Goal: Transaction & Acquisition: Obtain resource

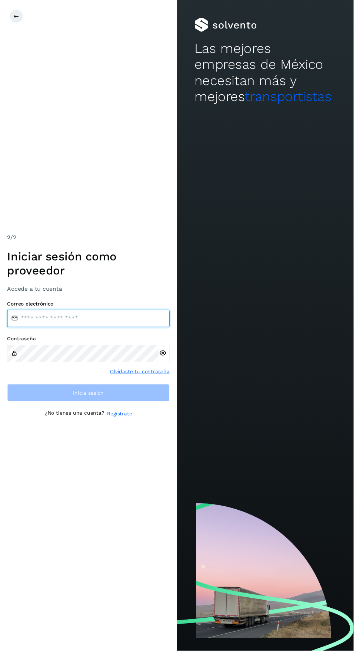
click at [120, 336] on input "email" at bounding box center [90, 327] width 167 height 18
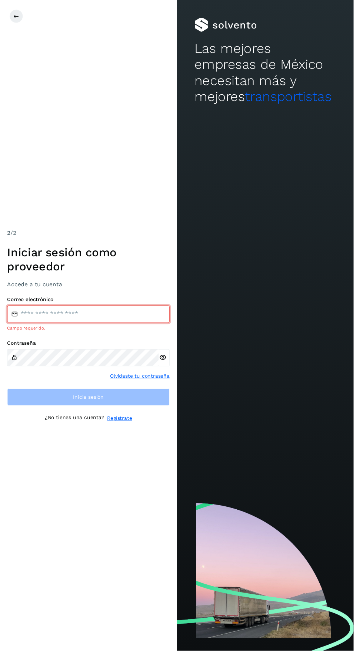
type input "**********"
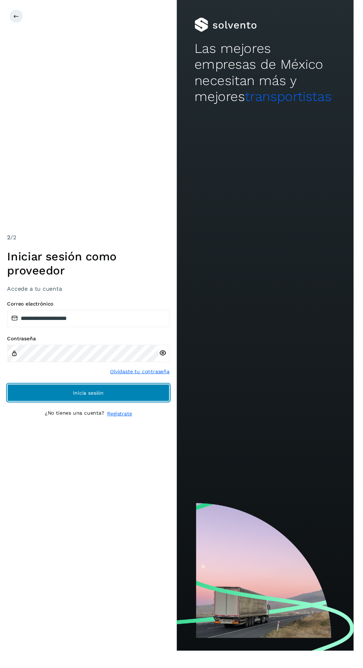
click at [166, 412] on button "Inicia sesión" at bounding box center [90, 404] width 167 height 18
click at [144, 412] on button "Inicia sesión" at bounding box center [90, 404] width 167 height 18
click at [164, 412] on button "Inicia sesión" at bounding box center [90, 404] width 167 height 18
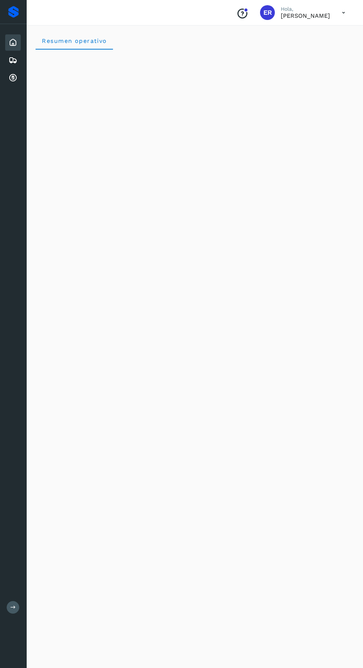
click at [13, 83] on div "Cuentas por cobrar" at bounding box center [13, 78] width 16 height 16
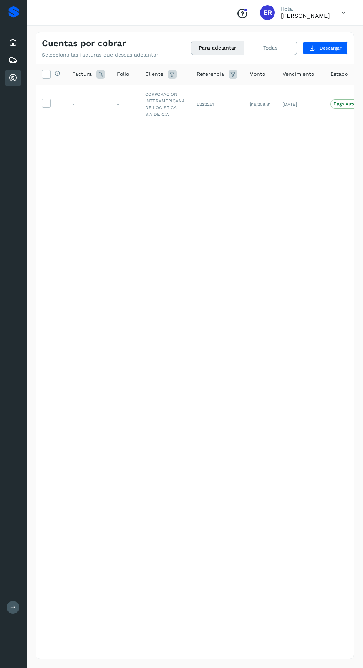
click at [49, 104] on icon at bounding box center [46, 103] width 8 height 8
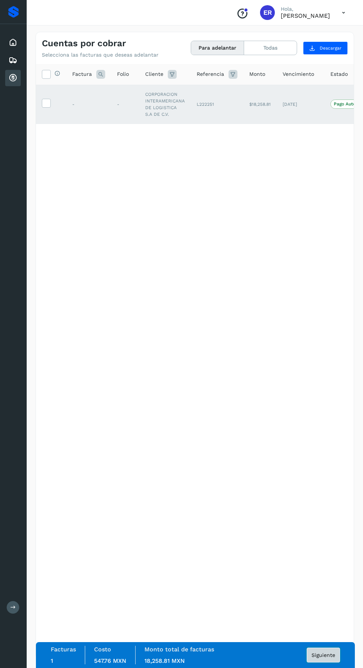
click at [328, 656] on span "Siguiente" at bounding box center [323, 655] width 24 height 5
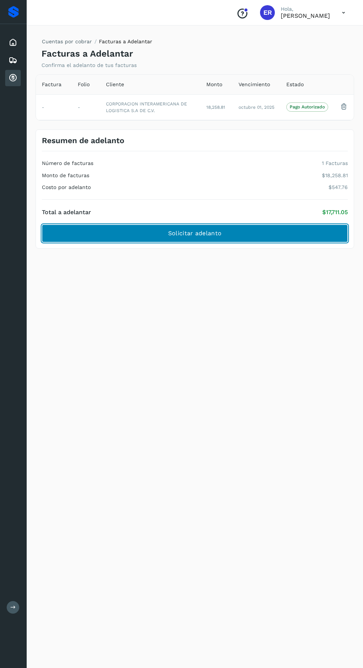
click at [239, 242] on button "Solicitar adelanto" at bounding box center [195, 234] width 306 height 18
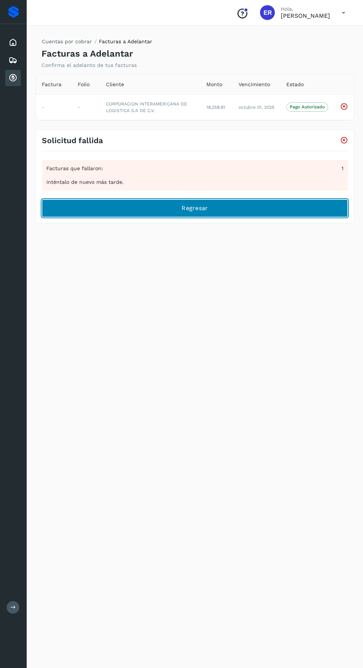
click at [251, 215] on button "Regresar" at bounding box center [195, 208] width 306 height 18
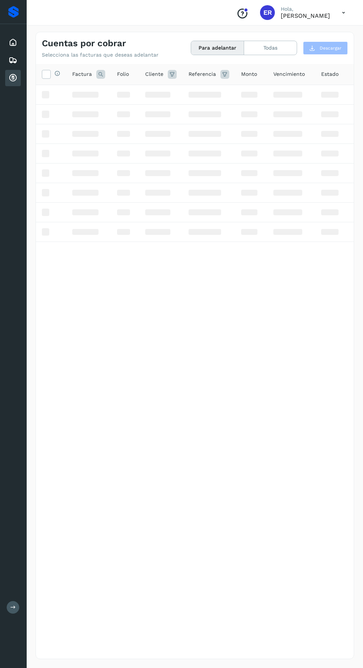
click at [343, 12] on icon at bounding box center [343, 12] width 15 height 15
click at [320, 38] on div "Cerrar sesión" at bounding box center [306, 33] width 88 height 14
